Goal: Subscribe to service/newsletter

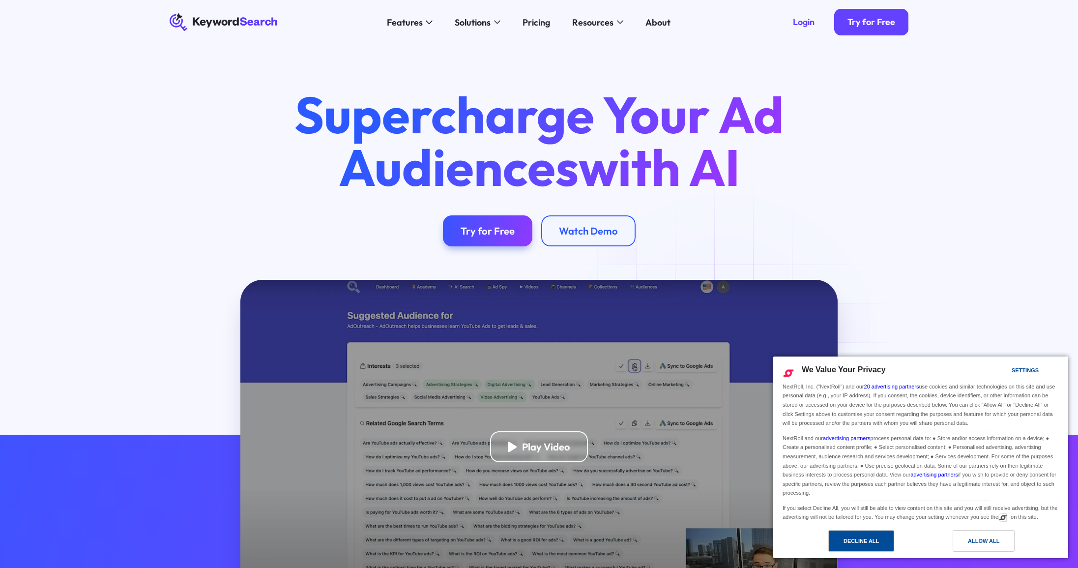
click at [893, 539] on div "Decline All" at bounding box center [861, 541] width 66 height 22
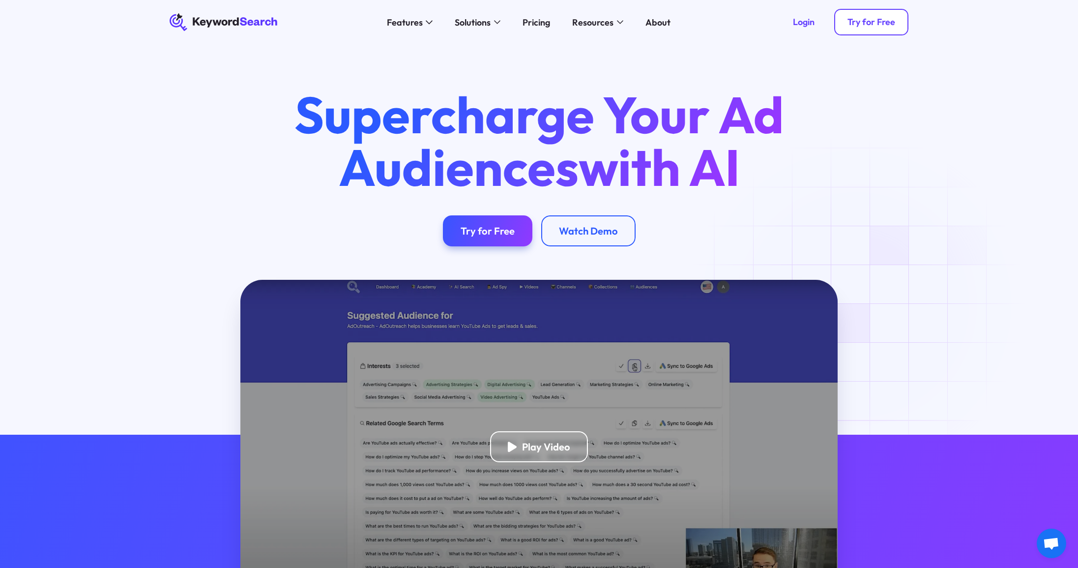
click at [864, 17] on div "Try for Free" at bounding box center [871, 22] width 48 height 11
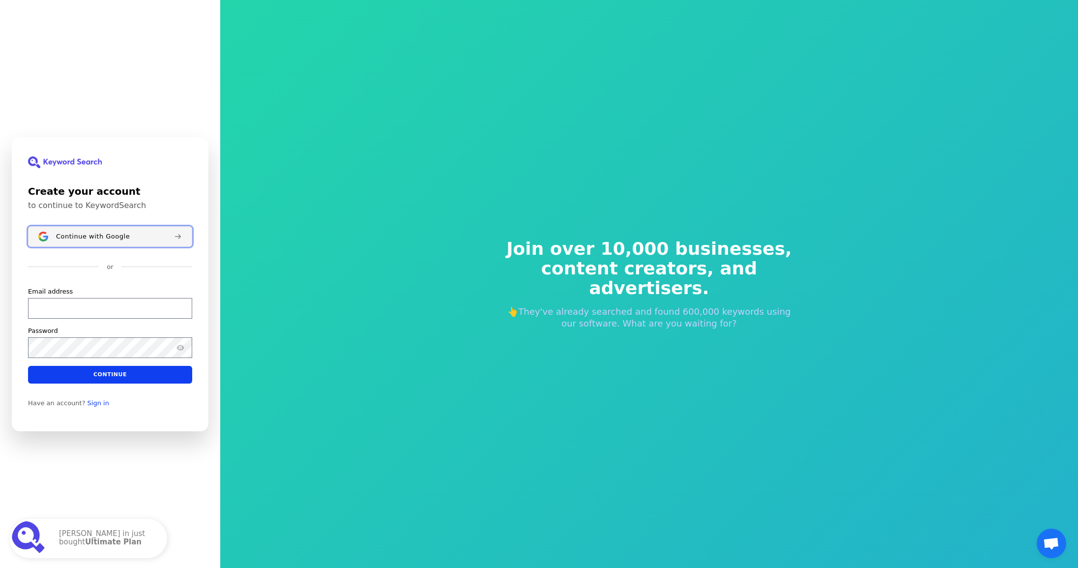
click at [116, 242] on button "Continue with Google" at bounding box center [110, 236] width 164 height 21
